Goal: Information Seeking & Learning: Find specific fact

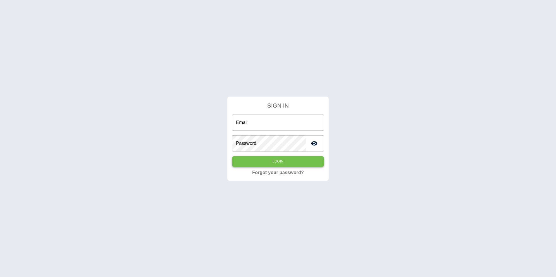
type input "**********"
click at [271, 165] on button "Login" at bounding box center [278, 161] width 92 height 11
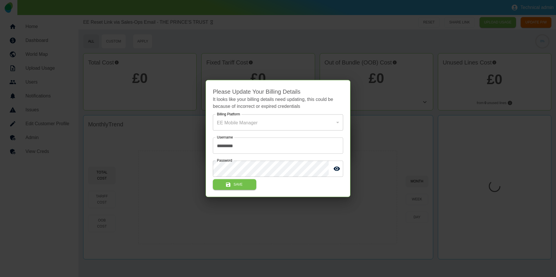
click at [123, 162] on div at bounding box center [278, 138] width 556 height 277
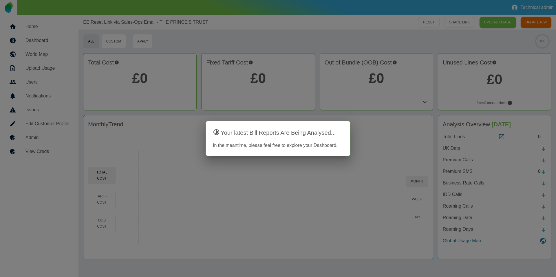
click at [46, 149] on div at bounding box center [278, 138] width 556 height 277
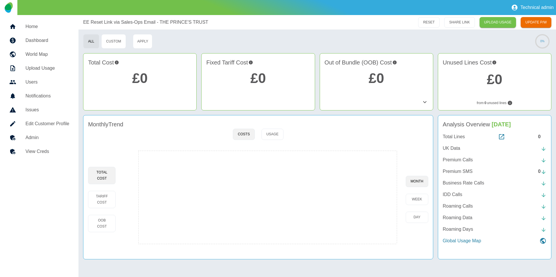
click at [42, 152] on h5 "View Creds" at bounding box center [47, 151] width 44 height 7
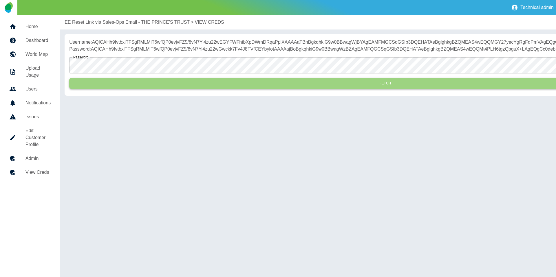
click at [147, 89] on button "Fetch" at bounding box center [385, 83] width 632 height 11
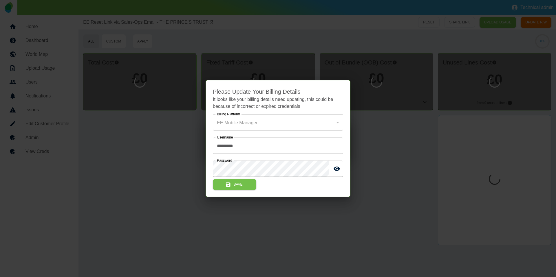
click at [380, 72] on div at bounding box center [278, 138] width 556 height 277
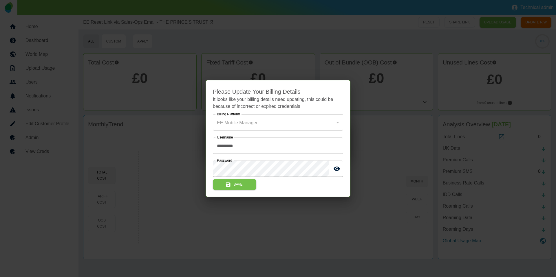
click at [79, 112] on div at bounding box center [278, 138] width 556 height 277
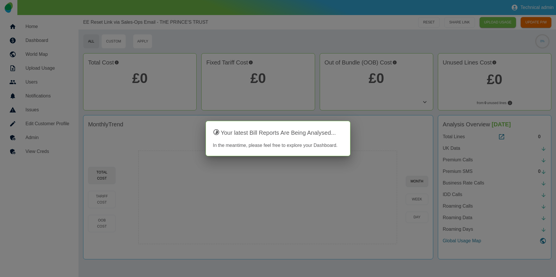
click at [29, 149] on div at bounding box center [278, 138] width 556 height 277
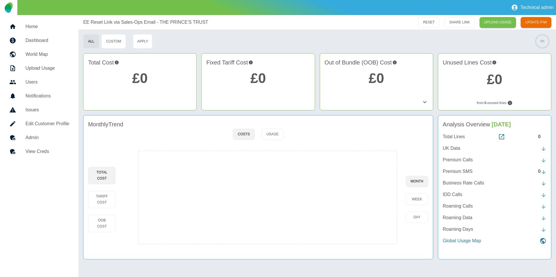
click at [33, 152] on h5 "View Creds" at bounding box center [47, 151] width 44 height 7
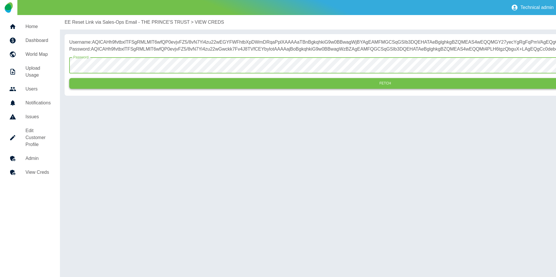
click at [147, 89] on button "Fetch" at bounding box center [385, 83] width 632 height 11
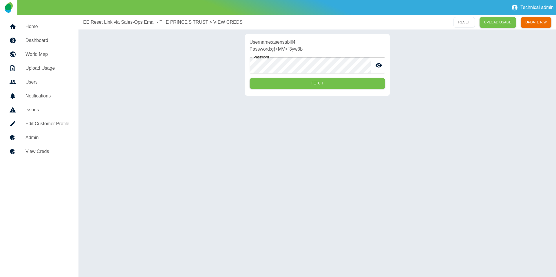
click at [281, 41] on p "Username: asensabill4" at bounding box center [318, 42] width 136 height 7
copy p "asensabill4"
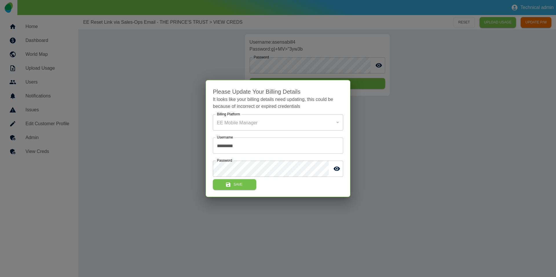
click at [175, 63] on div at bounding box center [278, 138] width 556 height 277
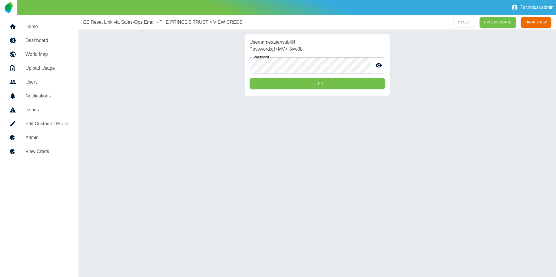
click at [62, 26] on h5 "Home" at bounding box center [47, 26] width 44 height 7
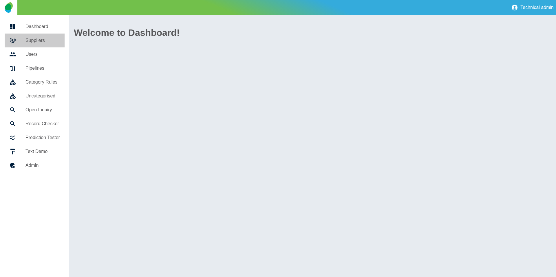
click at [58, 39] on h5 "Suppliers" at bounding box center [42, 40] width 34 height 7
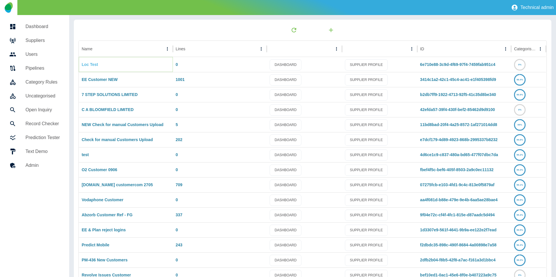
click at [90, 65] on link "Loc Test" at bounding box center [90, 64] width 17 height 5
click at [104, 81] on link "EE Customer NEW" at bounding box center [100, 79] width 36 height 5
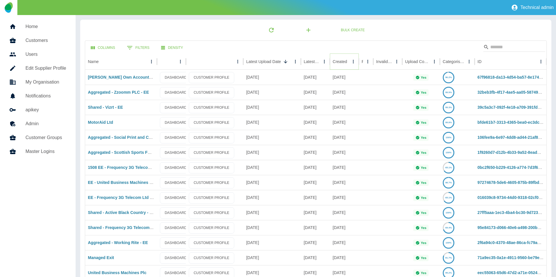
click at [350, 63] on icon "Sort" at bounding box center [351, 61] width 3 height 3
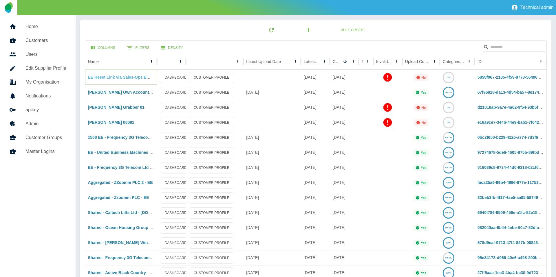
click at [116, 79] on link "EE Reset Link via Sales-Ops Email - THE PRINCE'S TRUST" at bounding box center [144, 77] width 113 height 5
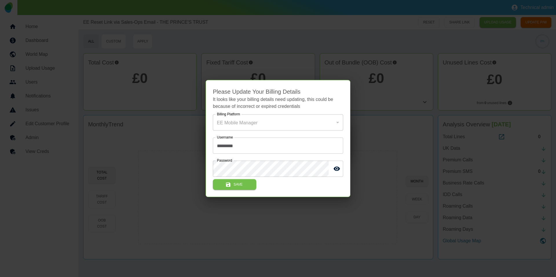
click at [450, 42] on div at bounding box center [278, 138] width 556 height 277
click at [5, 125] on div at bounding box center [278, 138] width 556 height 277
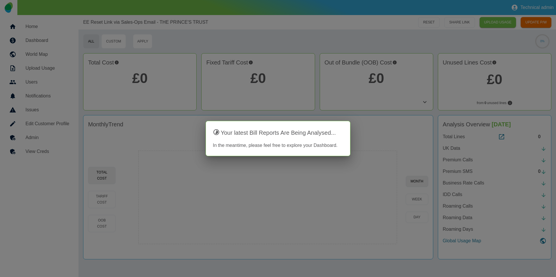
drag, startPoint x: 21, startPoint y: 153, endPoint x: 29, endPoint y: 151, distance: 8.2
click at [21, 153] on div at bounding box center [278, 138] width 556 height 277
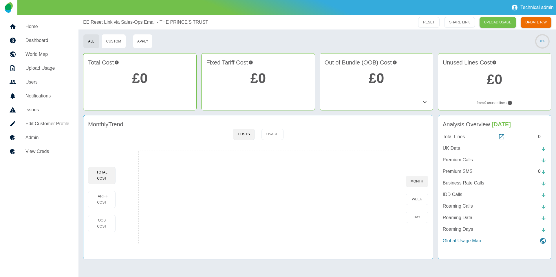
click at [29, 151] on h5 "View Creds" at bounding box center [47, 151] width 44 height 7
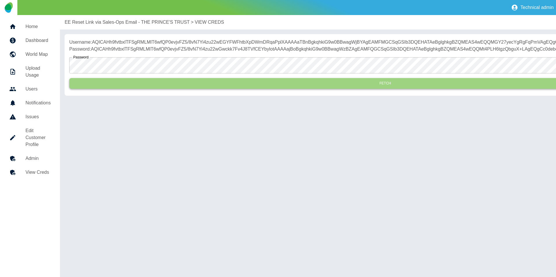
click at [144, 89] on button "Fetch" at bounding box center [385, 83] width 632 height 11
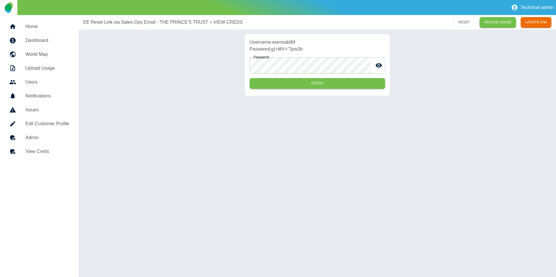
click at [291, 42] on p "Username: asensabill4" at bounding box center [318, 42] width 136 height 7
copy p "asensabill4"
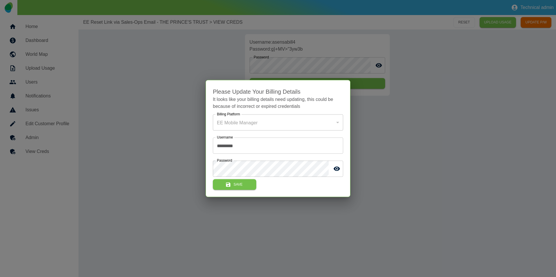
click at [309, 53] on div at bounding box center [278, 138] width 556 height 277
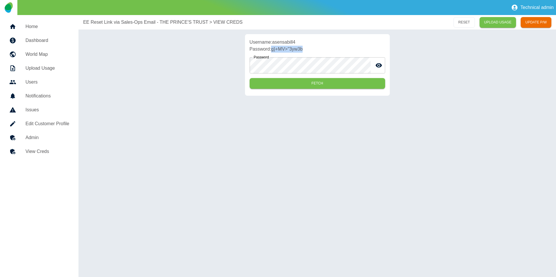
drag, startPoint x: 294, startPoint y: 51, endPoint x: 350, endPoint y: 13, distance: 67.4
click at [272, 51] on p "Password: g}+MV>"3yw3b" at bounding box center [318, 49] width 136 height 7
copy p "g}+MV>"3yw3b"
